Goal: Task Accomplishment & Management: Use online tool/utility

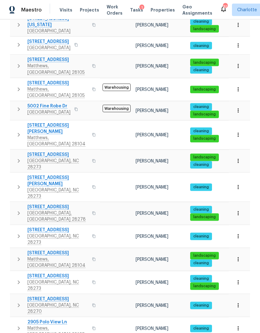
scroll to position [25, 0]
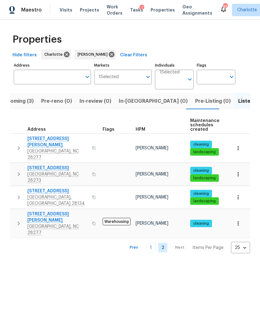
click at [155, 243] on link "1" at bounding box center [150, 248] width 9 height 10
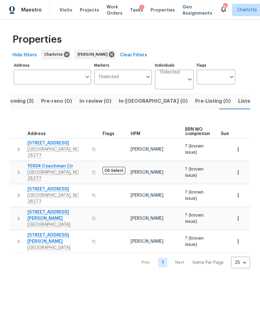
click at [22, 192] on icon "button" at bounding box center [18, 195] width 7 height 7
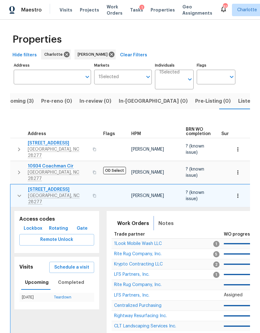
click at [163, 219] on span "Notes" at bounding box center [165, 223] width 15 height 9
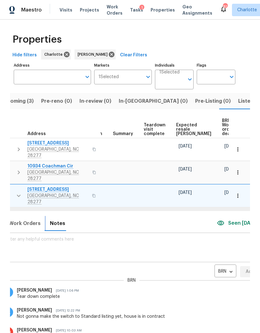
scroll to position [1, 0]
click at [210, 259] on body "Maestro Visits Projects Work Orders Tasks 1 Properties Geo Assignments 81 [PERS…" at bounding box center [130, 166] width 260 height 333
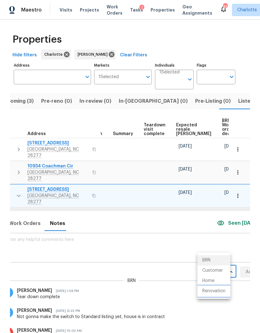
click at [220, 293] on li "Renovation" at bounding box center [213, 291] width 33 height 10
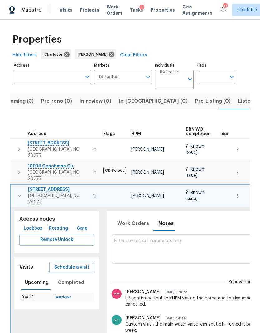
scroll to position [0, 0]
click at [14, 187] on button "button" at bounding box center [19, 196] width 12 height 19
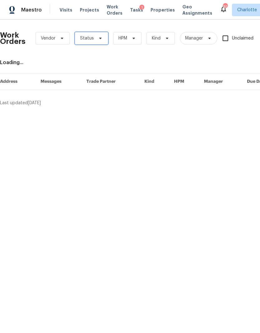
click at [96, 43] on span "Status" at bounding box center [91, 38] width 33 height 12
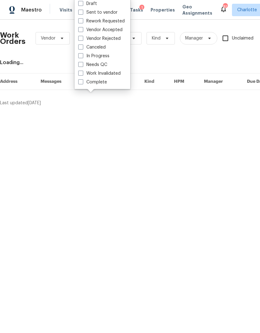
click at [114, 65] on div "Needs QC" at bounding box center [102, 64] width 52 height 9
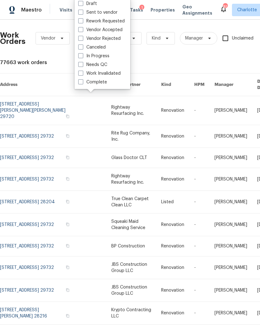
click at [107, 66] on label "Needs QC" at bounding box center [92, 65] width 29 height 6
click at [82, 66] on input "Needs QC" at bounding box center [80, 64] width 4 height 4
checkbox input "true"
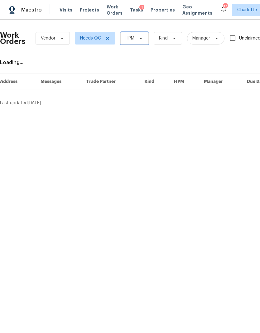
click at [138, 40] on icon at bounding box center [140, 38] width 5 height 5
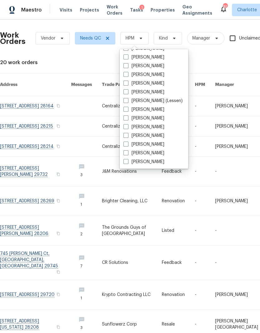
scroll to position [77, 0]
click at [157, 163] on label "[PERSON_NAME]" at bounding box center [143, 162] width 41 height 6
click at [127, 163] on input "[PERSON_NAME]" at bounding box center [125, 161] width 4 height 4
checkbox input "true"
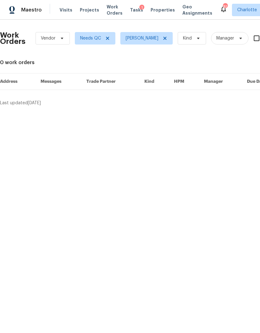
click at [24, 15] on div "Maestro" at bounding box center [21, 10] width 42 height 12
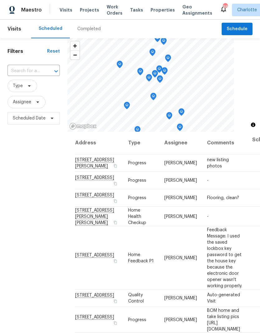
click at [109, 12] on span "Work Orders" at bounding box center [115, 10] width 16 height 12
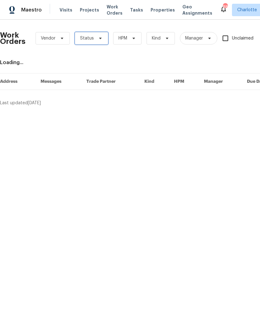
click at [94, 36] on span "Status" at bounding box center [91, 38] width 33 height 12
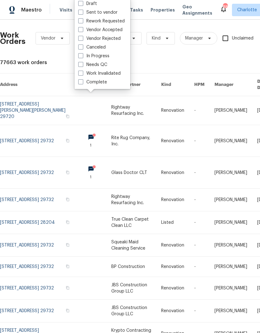
click at [103, 67] on label "Needs QC" at bounding box center [92, 65] width 29 height 6
click at [82, 66] on input "Needs QC" at bounding box center [80, 64] width 4 height 4
checkbox input "true"
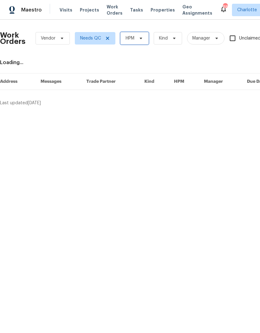
click at [141, 36] on icon at bounding box center [140, 38] width 5 height 5
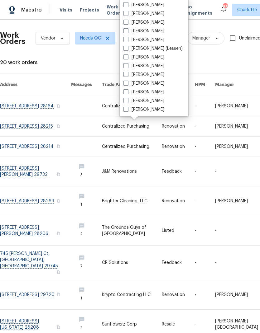
scroll to position [77, 0]
click at [150, 112] on label "[PERSON_NAME]" at bounding box center [143, 110] width 41 height 6
click at [127, 111] on input "[PERSON_NAME]" at bounding box center [125, 109] width 4 height 4
checkbox input "true"
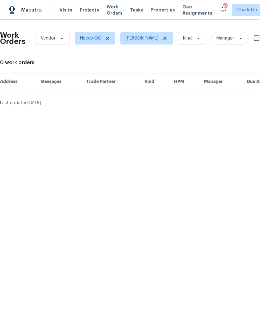
click at [30, 12] on span "Maestro" at bounding box center [31, 10] width 21 height 6
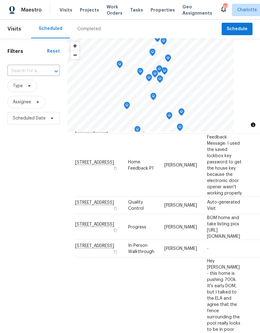
scroll to position [94, 0]
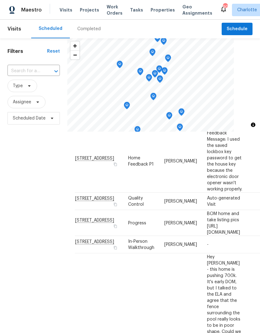
click at [23, 174] on div "Filters Reset ​ Type Assignee Scheduled Date" at bounding box center [33, 218] width 67 height 360
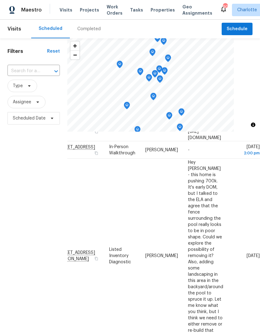
scroll to position [192, 56]
click at [13, 166] on div "Filters Reset ​ Type Assignee Scheduled Date" at bounding box center [33, 218] width 67 height 360
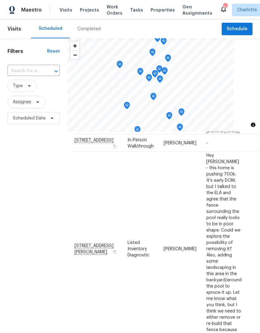
click at [22, 180] on div "Filters Reset ​ Type Assignee Scheduled Date" at bounding box center [33, 218] width 67 height 360
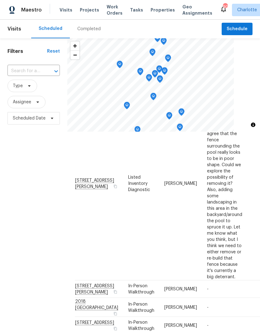
scroll to position [271, 0]
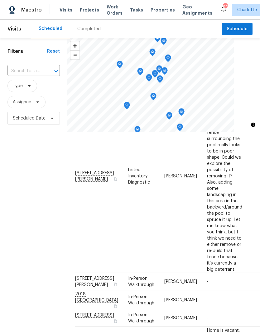
click at [22, 175] on div "Filters Reset ​ Type Assignee Scheduled Date" at bounding box center [33, 218] width 67 height 360
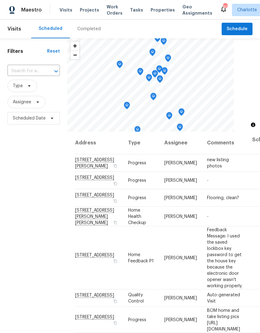
scroll to position [0, 0]
